Goal: Task Accomplishment & Management: Complete application form

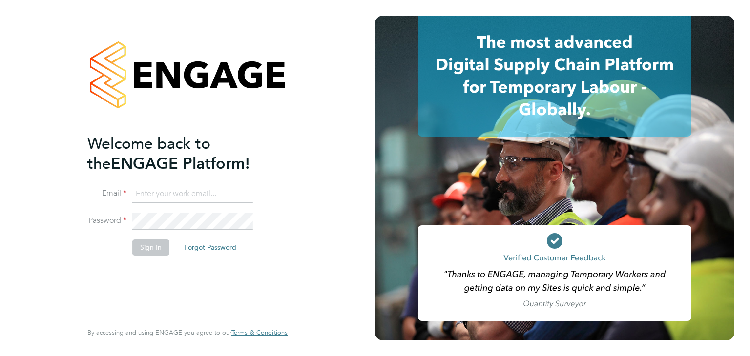
click at [168, 188] on input at bounding box center [192, 195] width 121 height 18
type input "[PERSON_NAME][EMAIL_ADDRESS][DOMAIN_NAME]"
click at [158, 243] on button "Sign In" at bounding box center [150, 248] width 37 height 16
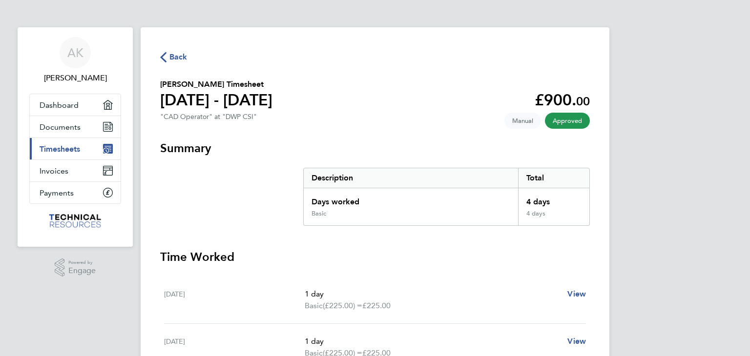
click at [80, 148] on span "Timesheets" at bounding box center [60, 149] width 41 height 9
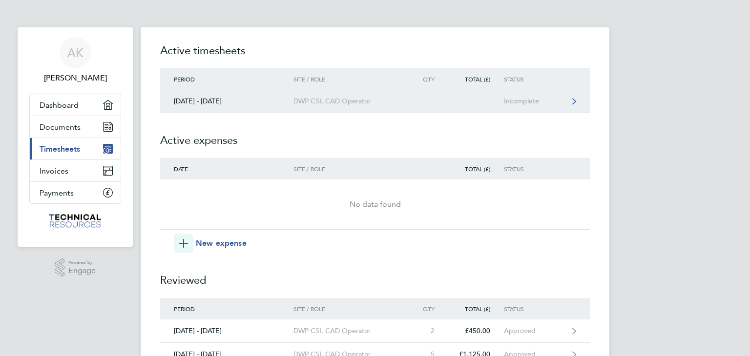
click at [310, 98] on div "DWP CSI, CAD Operator" at bounding box center [349, 101] width 112 height 8
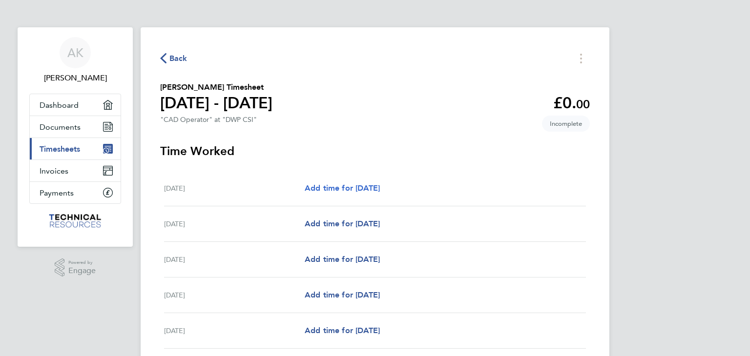
click at [331, 193] on span "Add time for [DATE]" at bounding box center [342, 188] width 75 height 9
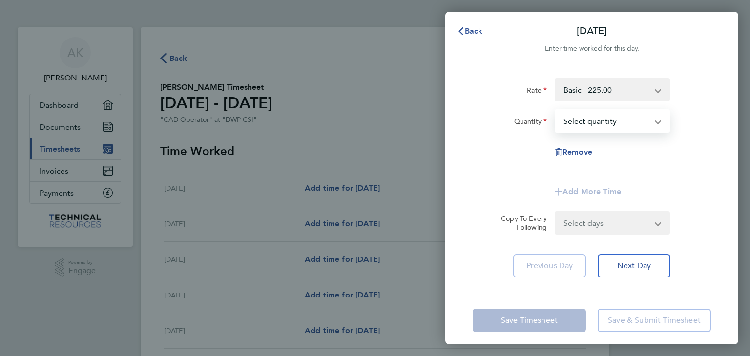
click at [578, 122] on select "Select quantity 0.5 1" at bounding box center [607, 120] width 102 height 21
select select "1"
click at [556, 110] on select "Select quantity 0.5 1" at bounding box center [607, 120] width 102 height 21
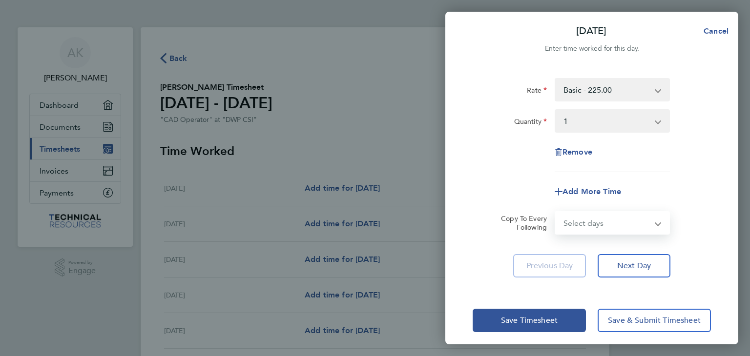
click at [576, 221] on select "Select days Day Weekday (Mon-Fri) Weekend (Sat-Sun) [DATE] [DATE] [DATE] [DATE]…" at bounding box center [607, 222] width 103 height 21
select select "WEEKDAY"
click at [556, 212] on select "Select days Day Weekday (Mon-Fri) Weekend (Sat-Sun) [DATE] [DATE] [DATE] [DATE]…" at bounding box center [607, 222] width 103 height 21
select select "[DATE]"
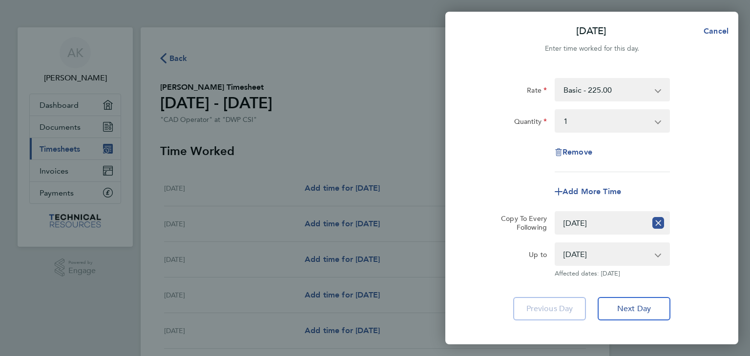
click at [721, 219] on div "Rate Basic - 225.00 Weekend Night OOH - 28.13 Quantity Select quantity 0.5 1 Re…" at bounding box center [591, 199] width 293 height 266
click at [661, 219] on icon "Reset selection" at bounding box center [658, 223] width 12 height 12
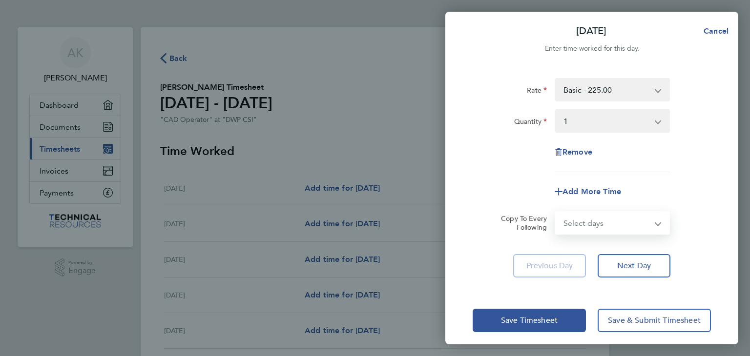
click at [650, 223] on select "Select days Day Weekday (Mon-Fri) Weekend (Sat-Sun) [DATE] [DATE] [DATE] [DATE]…" at bounding box center [607, 222] width 103 height 21
select select "WEEKDAY"
click at [556, 212] on select "Select days Day Weekday (Mon-Fri) Weekend (Sat-Sun) [DATE] [DATE] [DATE] [DATE]…" at bounding box center [607, 222] width 103 height 21
select select "[DATE]"
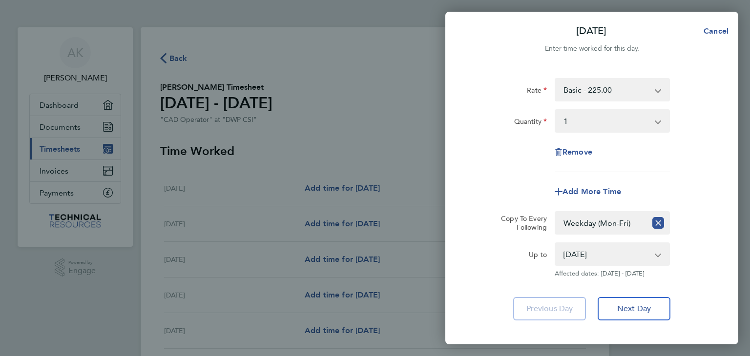
click at [516, 244] on div "Up to" at bounding box center [510, 253] width 74 height 20
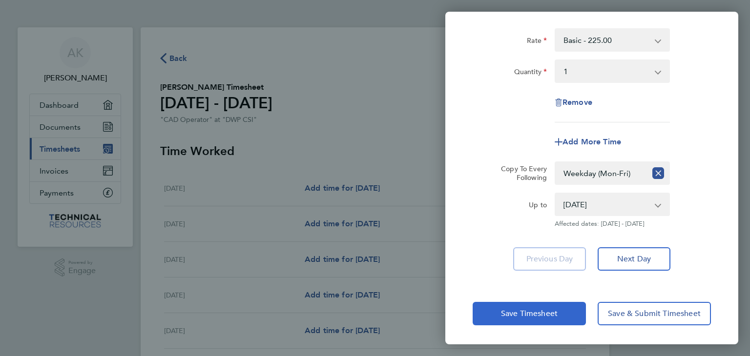
click at [526, 314] on span "Save Timesheet" at bounding box center [529, 314] width 57 height 10
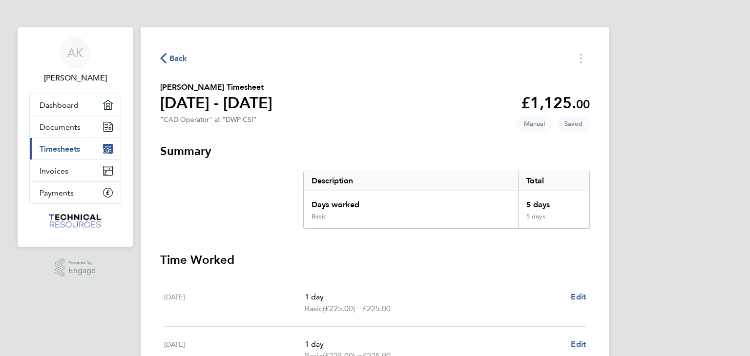
scroll to position [312, 0]
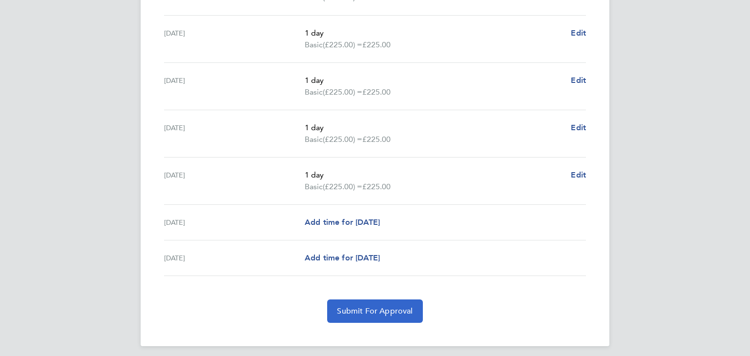
click at [363, 307] on span "Submit For Approval" at bounding box center [375, 312] width 76 height 10
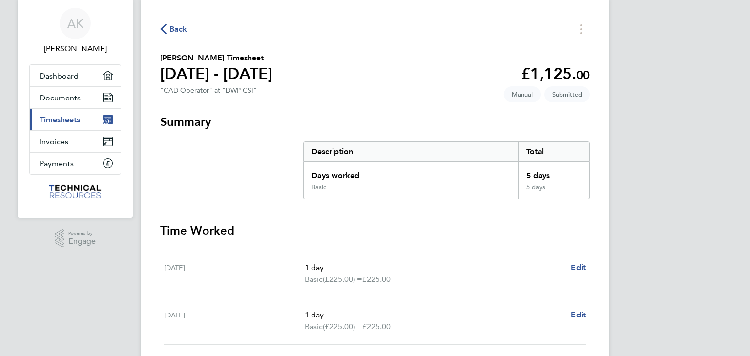
scroll to position [0, 0]
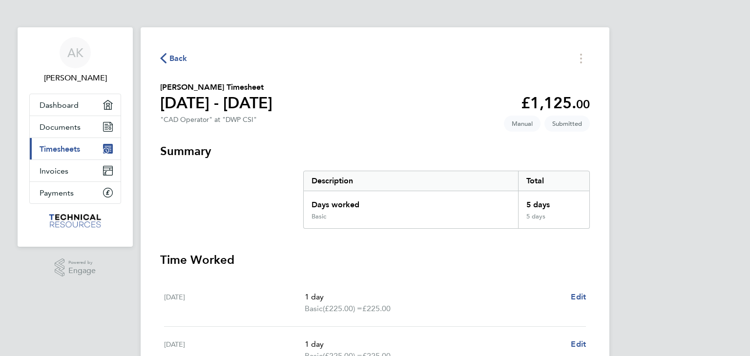
click at [78, 149] on span "Timesheets" at bounding box center [60, 149] width 41 height 9
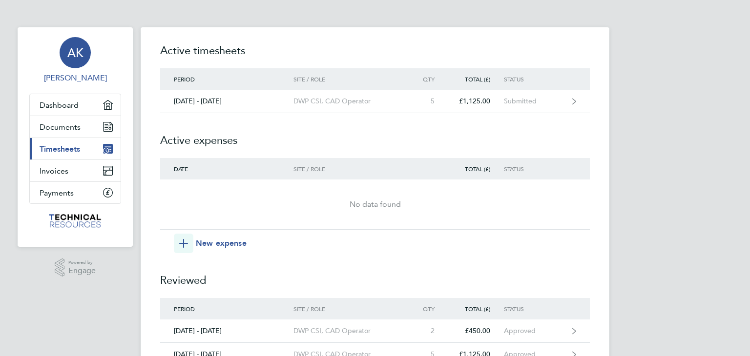
click at [79, 61] on div "AK" at bounding box center [75, 52] width 31 height 31
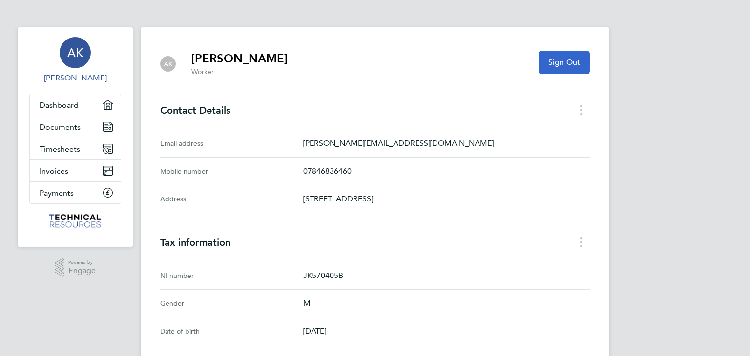
click at [563, 69] on button "Sign Out" at bounding box center [564, 62] width 51 height 23
